Goal: Information Seeking & Learning: Learn about a topic

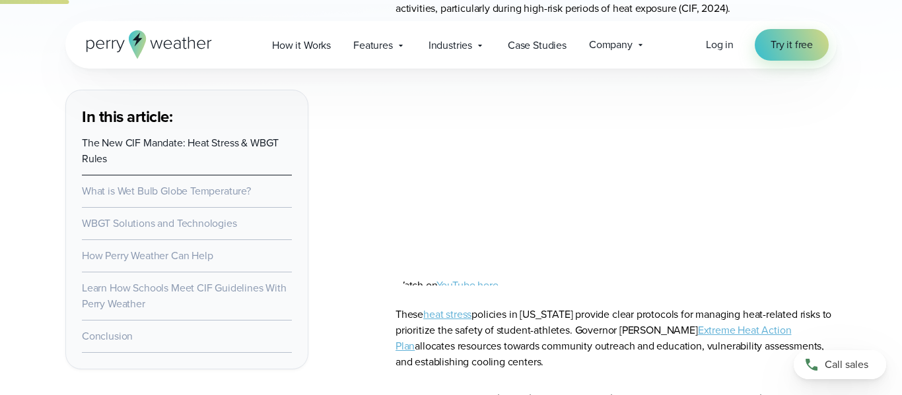
scroll to position [839, 0]
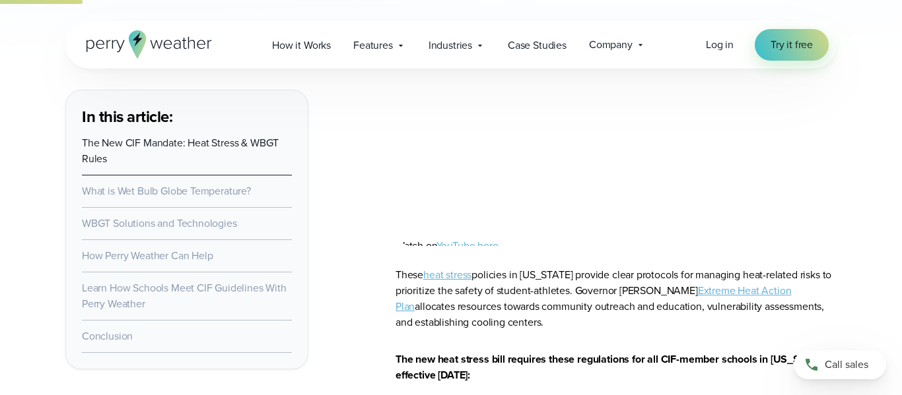
click at [160, 193] on link "What is Wet Bulb Globe Temperature?" at bounding box center [166, 190] width 169 height 15
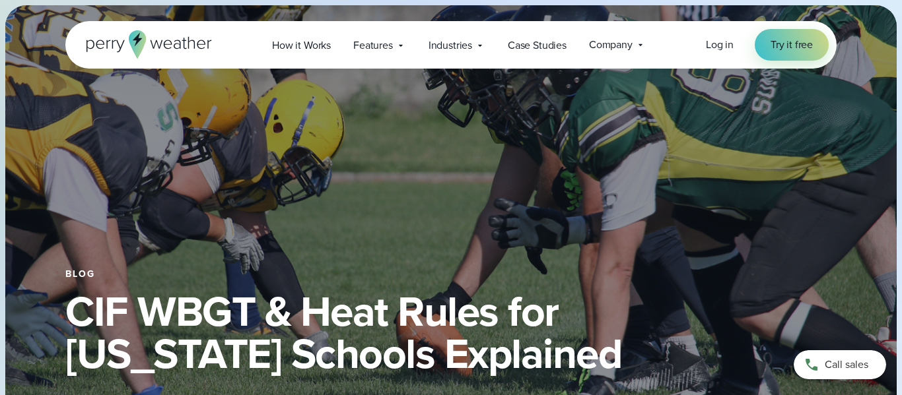
click at [901, 1] on section "Blog CIF WBGT & Heat Rules for [US_STATE] Schools Explained Published on [DATE]…" at bounding box center [451, 229] width 902 height 459
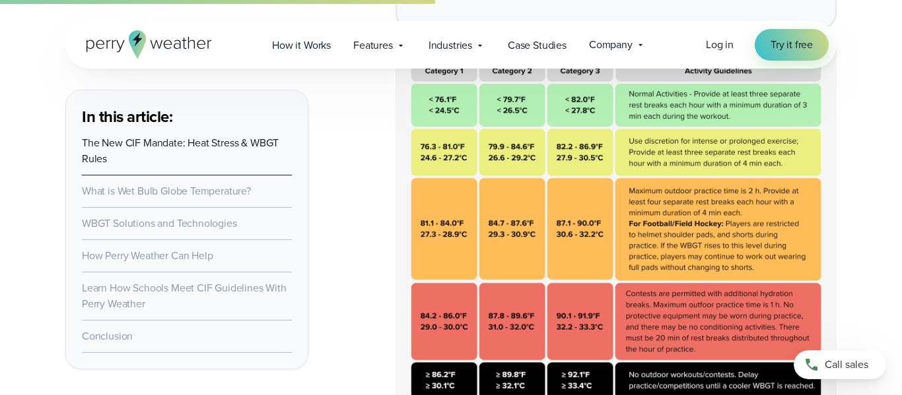
scroll to position [3019, 0]
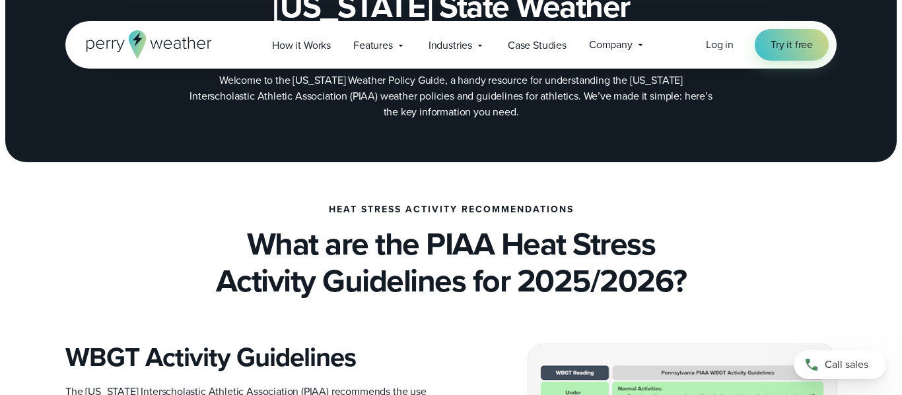
drag, startPoint x: 901, startPoint y: 27, endPoint x: 901, endPoint y: 50, distance: 23.1
click at [901, 50] on div "Open Menu Log in Try it free How it Works" at bounding box center [451, 45] width 902 height 48
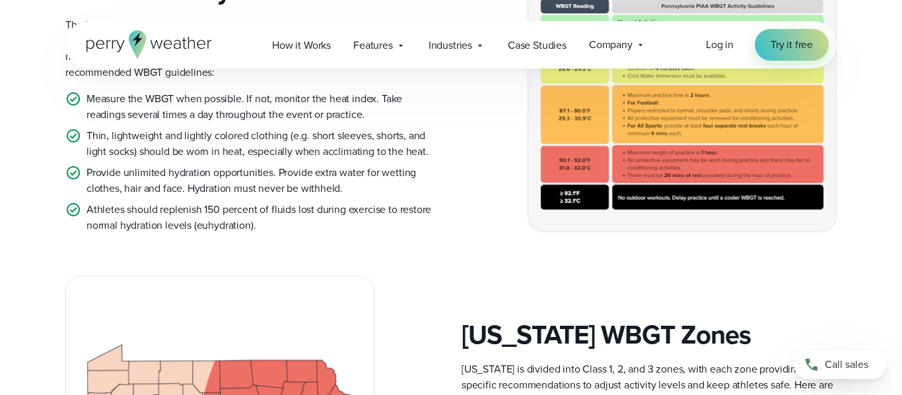
scroll to position [531, 0]
